Goal: Navigation & Orientation: Go to known website

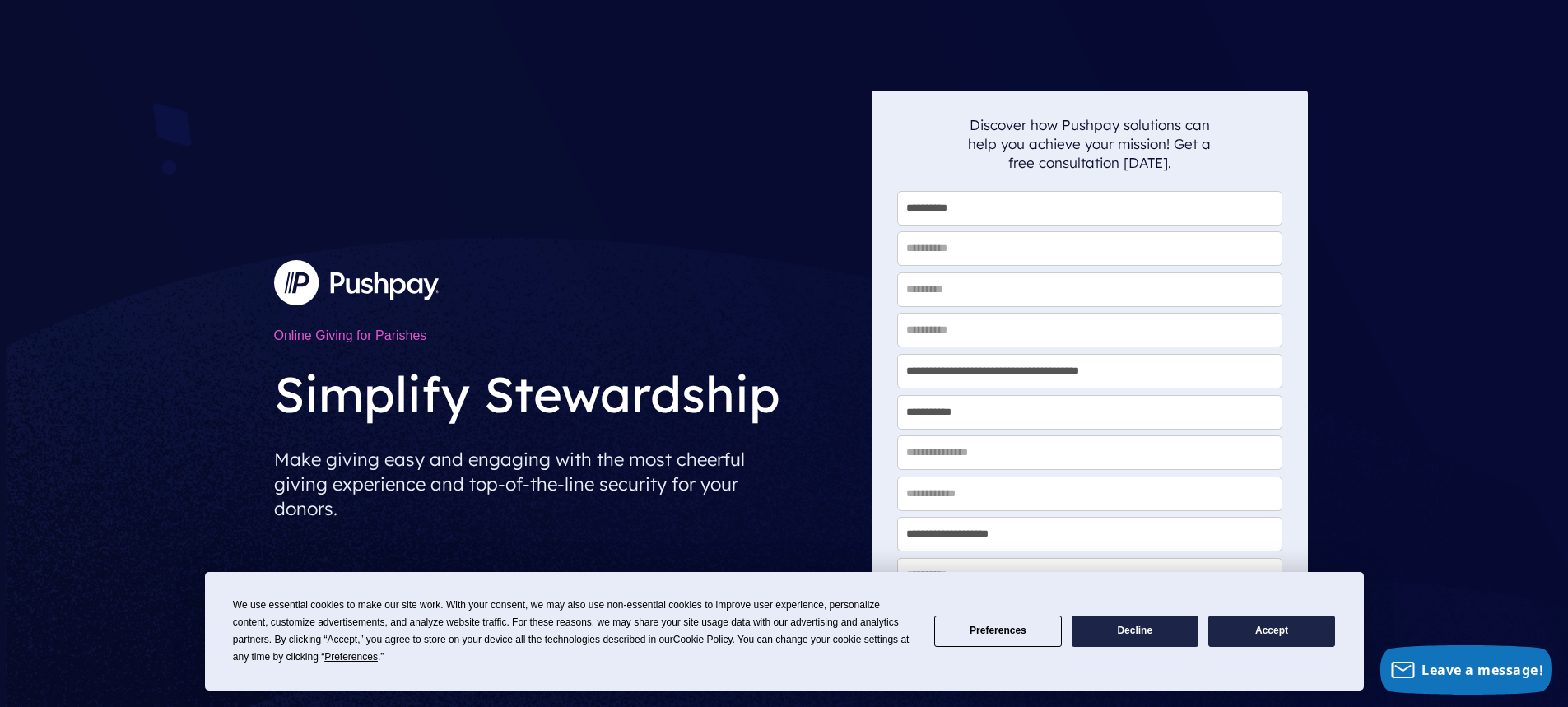
click at [750, 151] on div "Online Giving for Parishes Simplify Stewardship Make giving easy and engaging w…" at bounding box center [565, 391] width 610 height 600
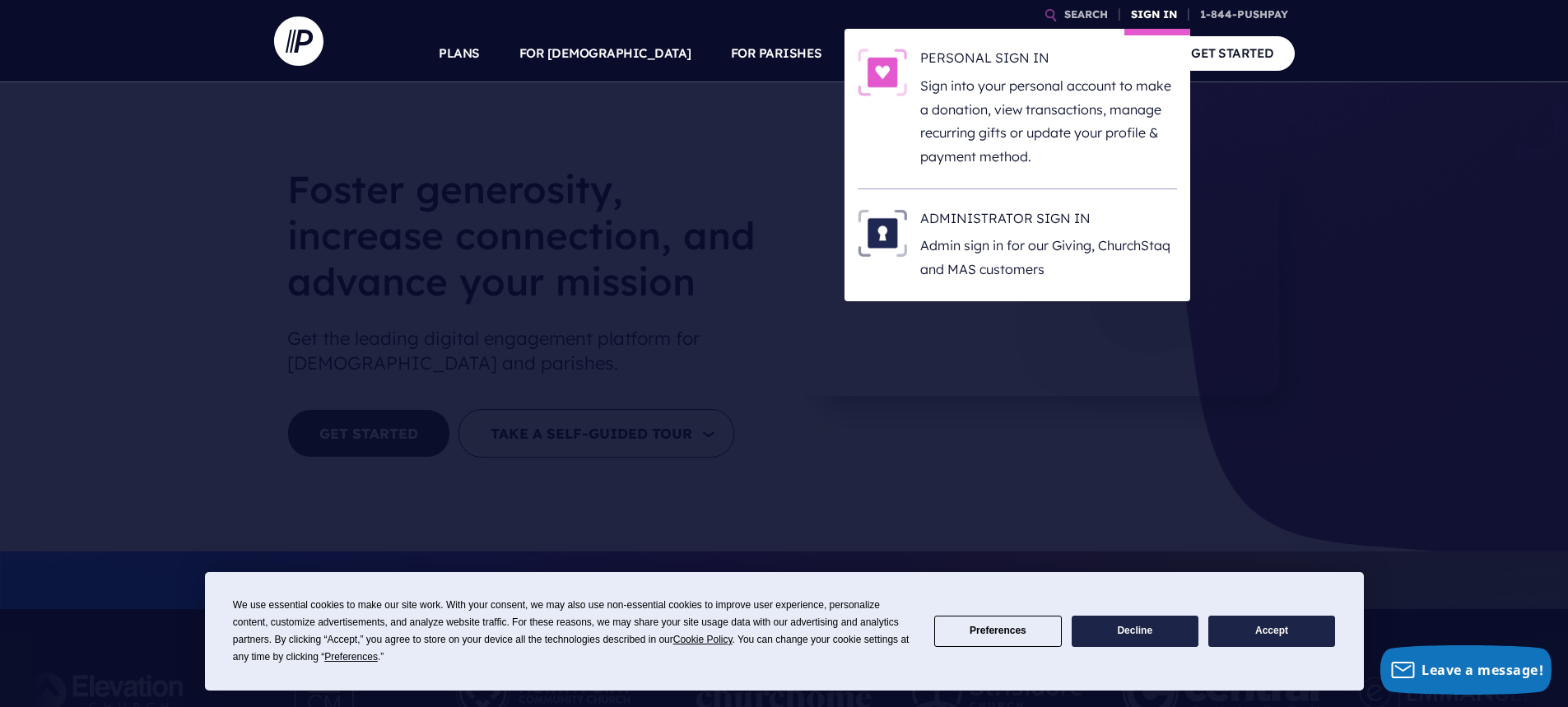
click at [1152, 8] on link "SIGN IN" at bounding box center [1153, 14] width 59 height 29
click at [976, 251] on p "Admin sign in for our Giving, ChurchStaq and MAS customers" at bounding box center [1048, 257] width 256 height 47
